Goal: Task Accomplishment & Management: Manage account settings

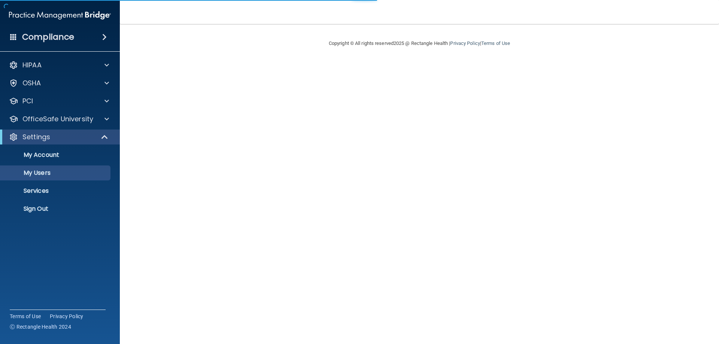
select select "20"
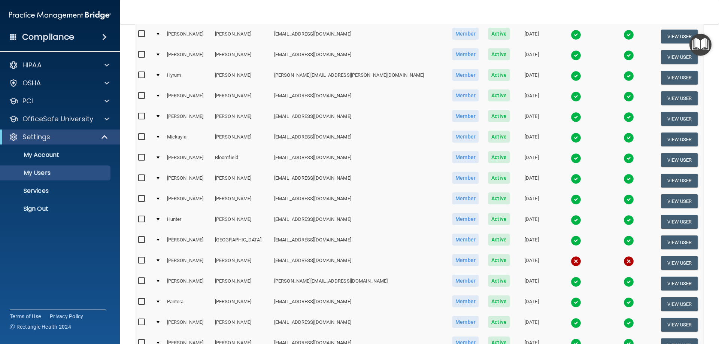
scroll to position [262, 0]
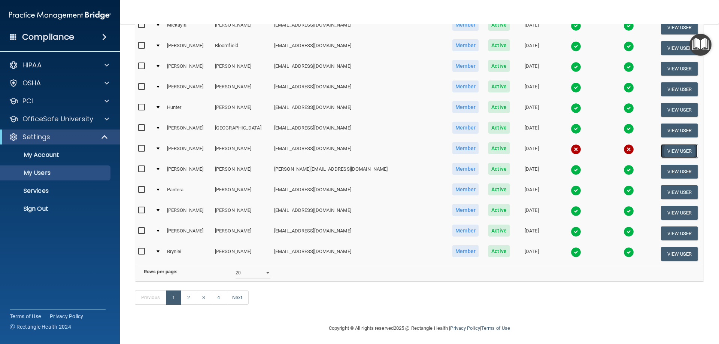
click at [663, 150] on button "View User" at bounding box center [679, 151] width 37 height 14
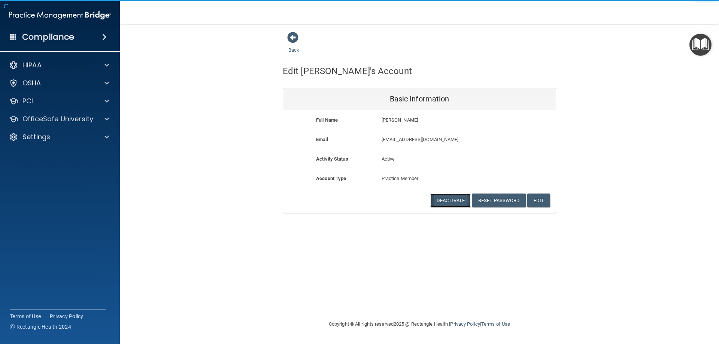
click at [454, 202] on button "Deactivate" at bounding box center [450, 201] width 40 height 14
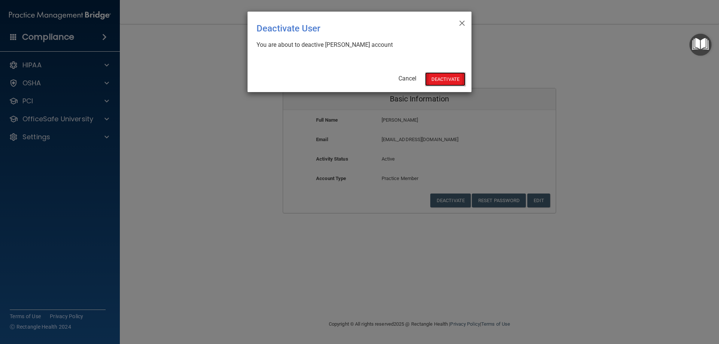
click at [443, 79] on button "Deactivate" at bounding box center [445, 79] width 40 height 14
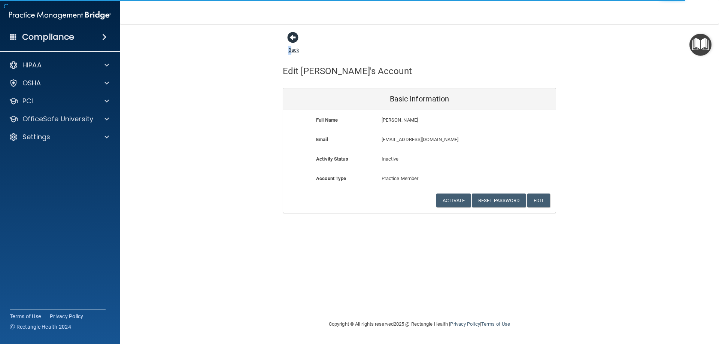
click at [290, 50] on link "Back" at bounding box center [293, 45] width 11 height 15
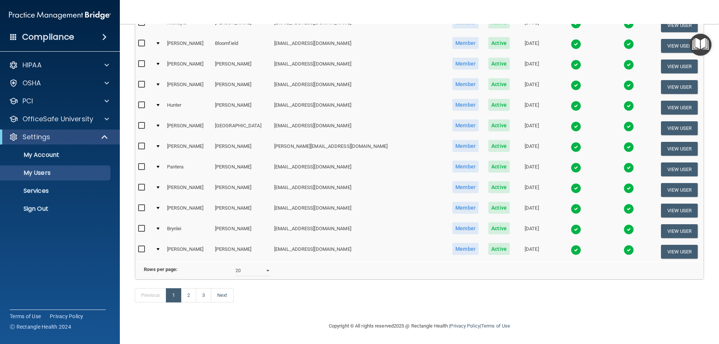
scroll to position [276, 0]
click at [259, 265] on select "10 20 30 40 all" at bounding box center [252, 270] width 35 height 11
select select "60"
click at [235, 265] on select "10 20 30 40 all" at bounding box center [252, 270] width 35 height 11
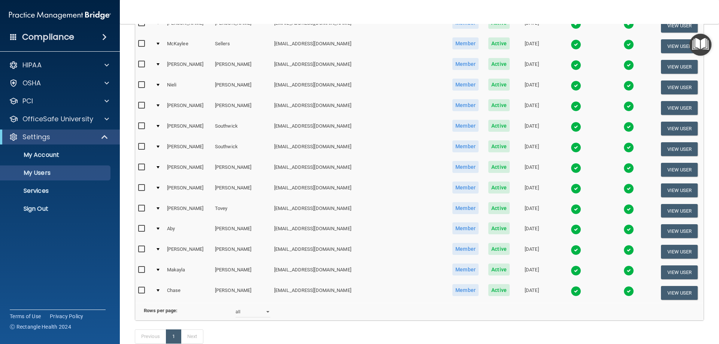
scroll to position [1099, 0]
